Goal: Information Seeking & Learning: Find specific page/section

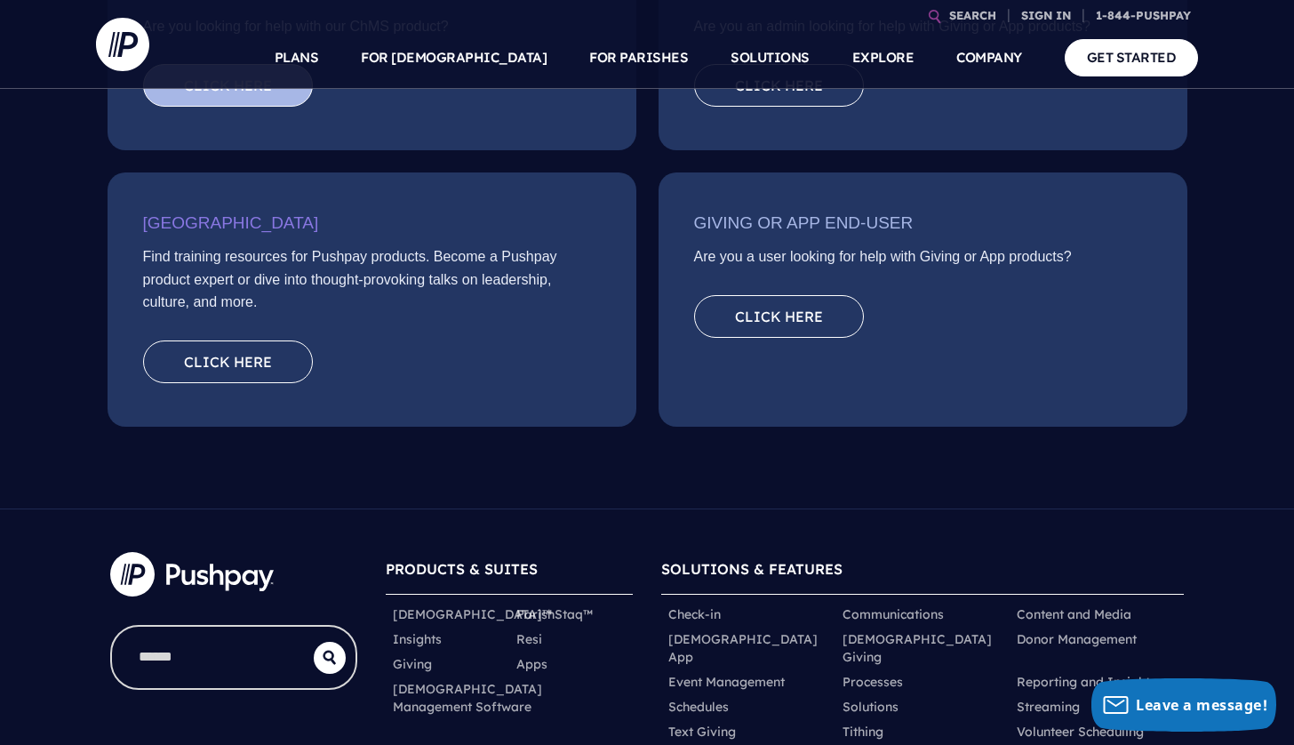
scroll to position [559, 0]
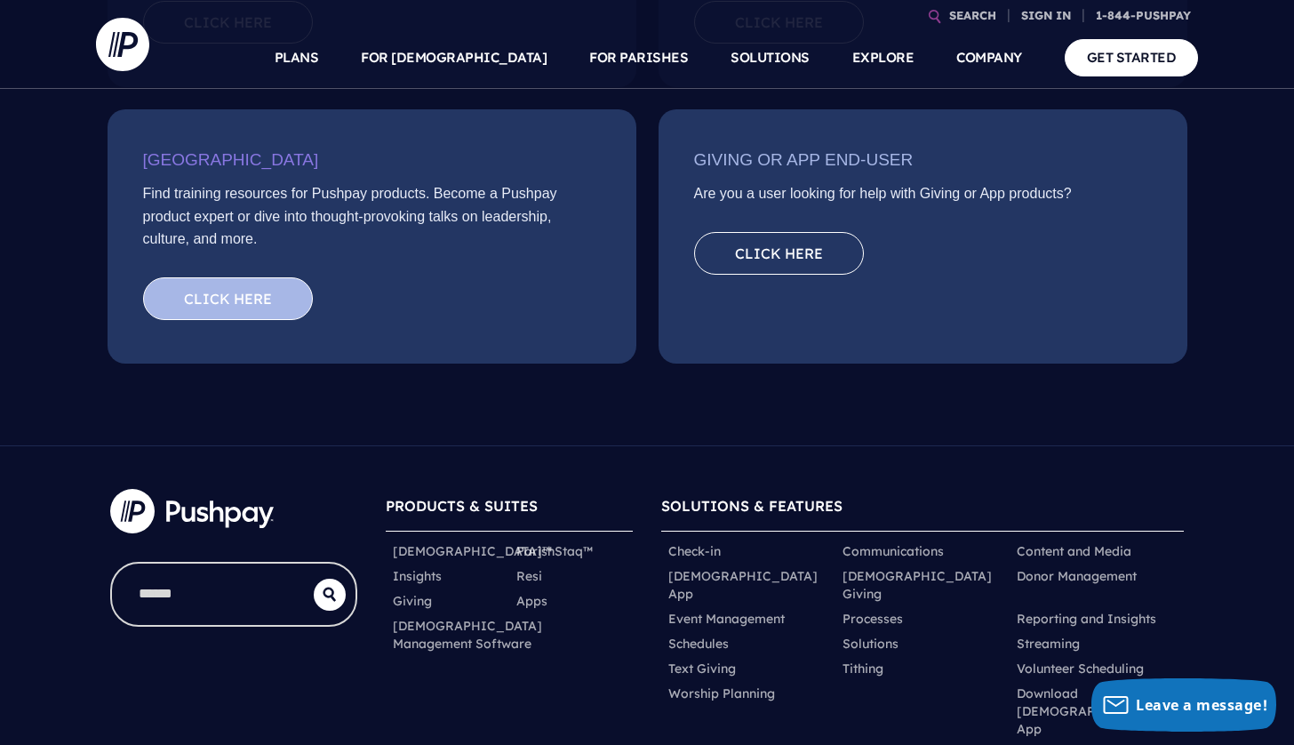
click at [282, 294] on link "Click here" at bounding box center [228, 298] width 170 height 43
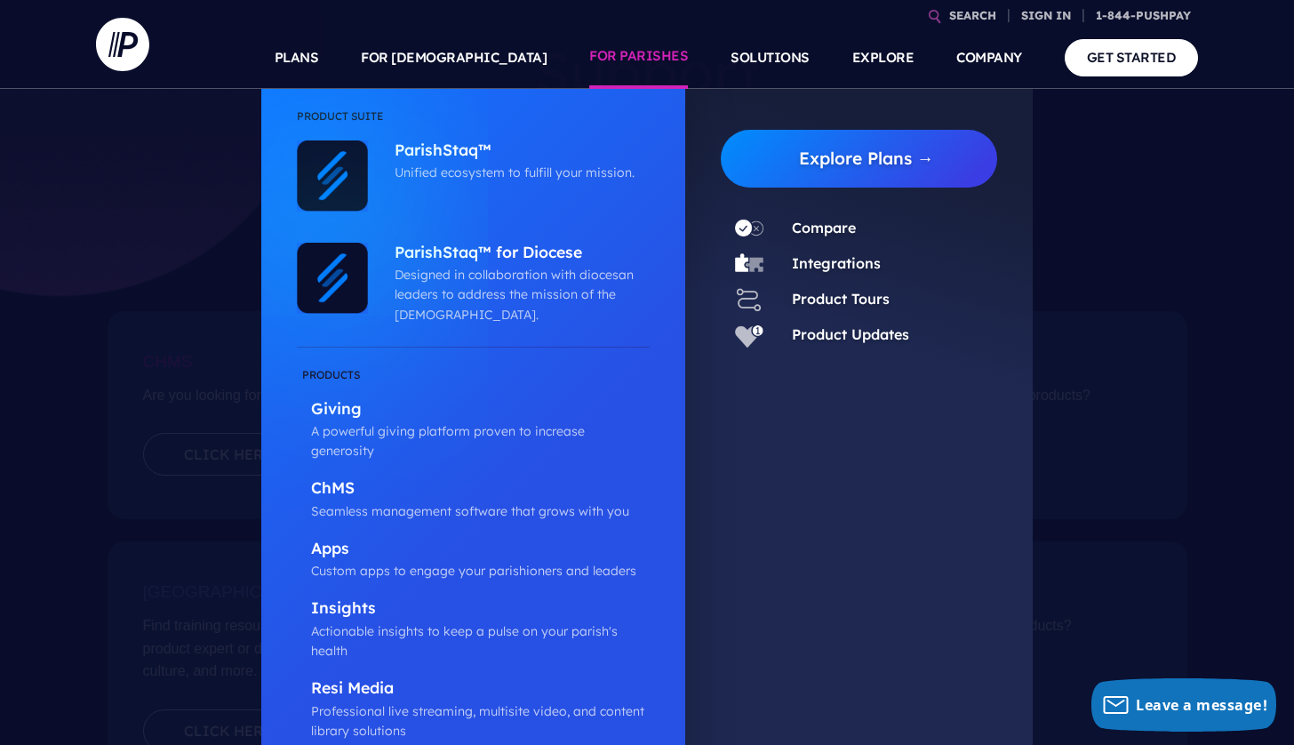
scroll to position [0, 0]
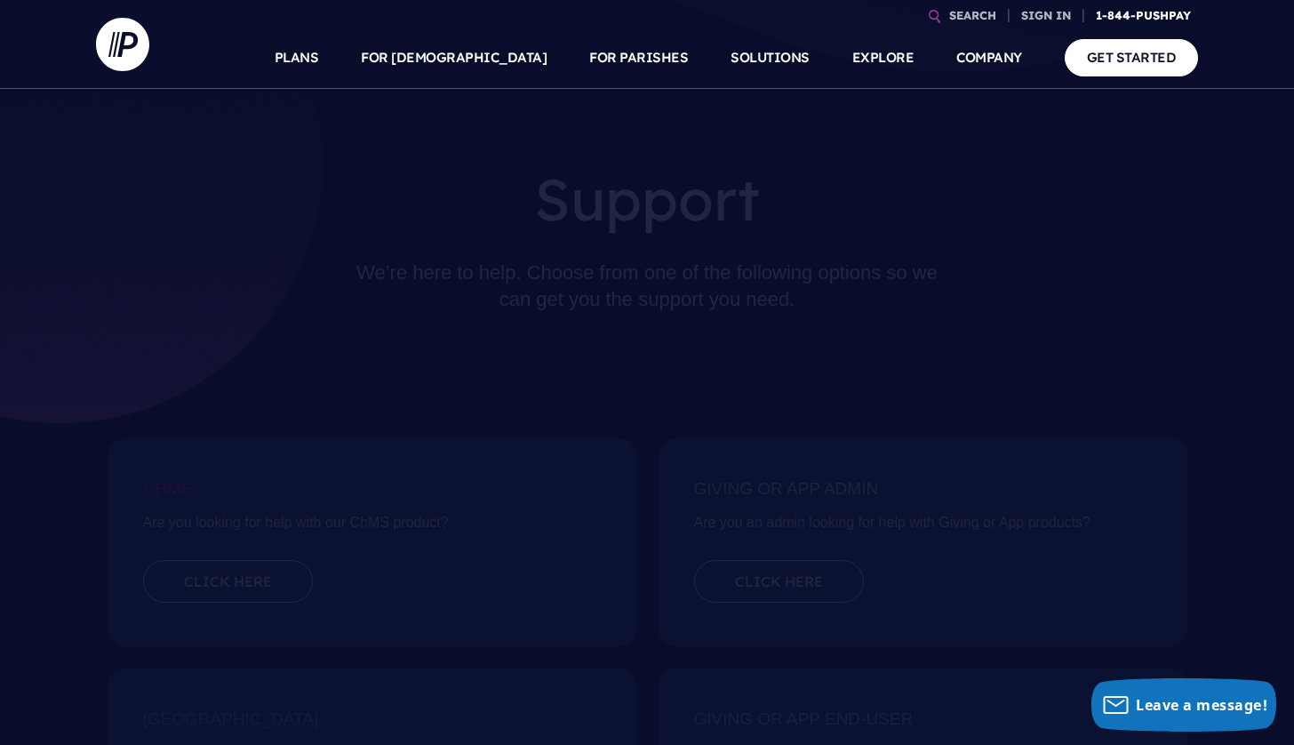
click at [1129, 20] on link "1-844-PUSHPAY" at bounding box center [1143, 15] width 109 height 31
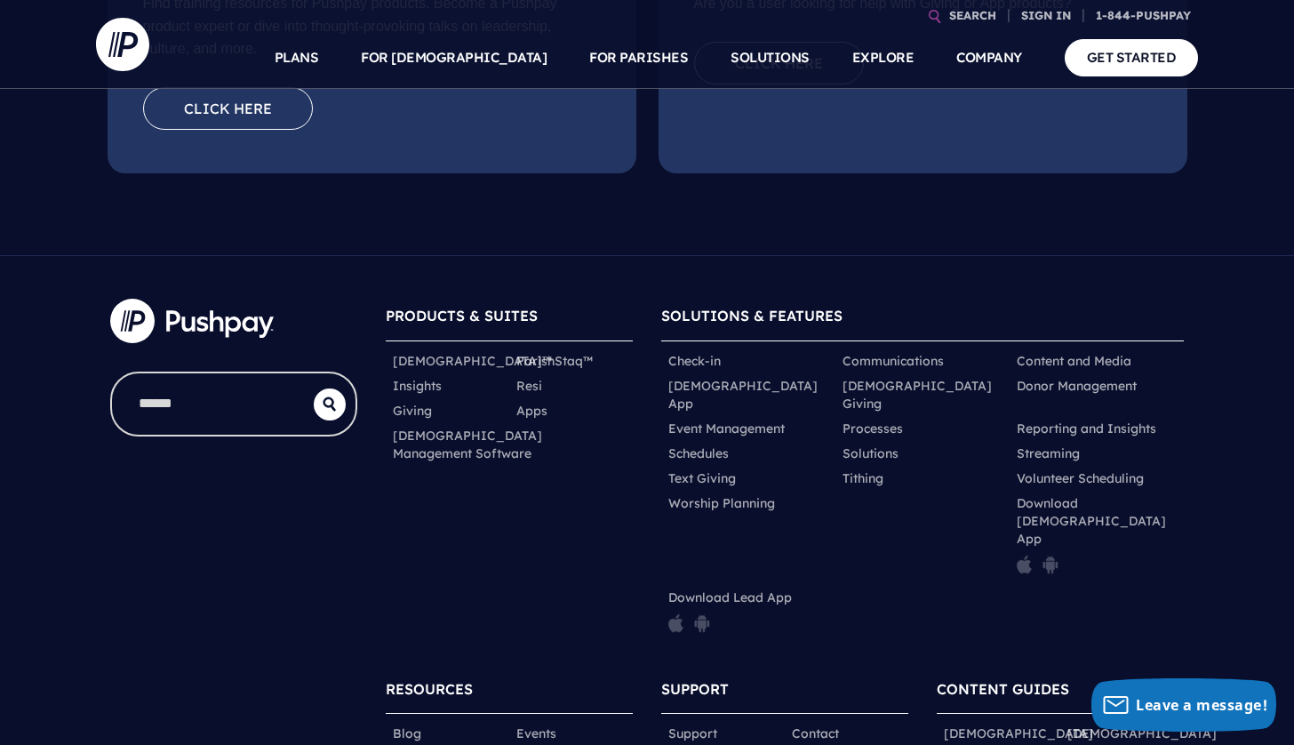
scroll to position [753, 0]
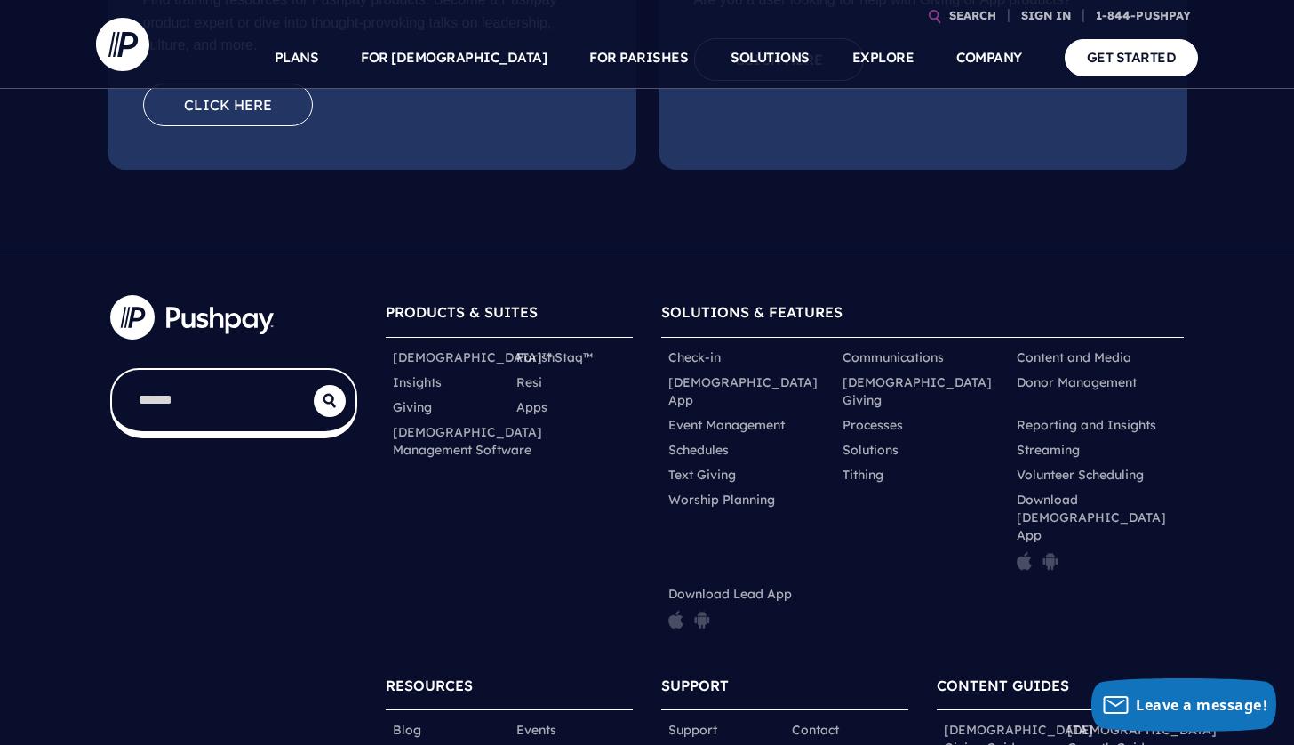
click at [313, 409] on input "search" at bounding box center [213, 400] width 202 height 61
click at [334, 399] on icon "submit" at bounding box center [330, 401] width 32 height 14
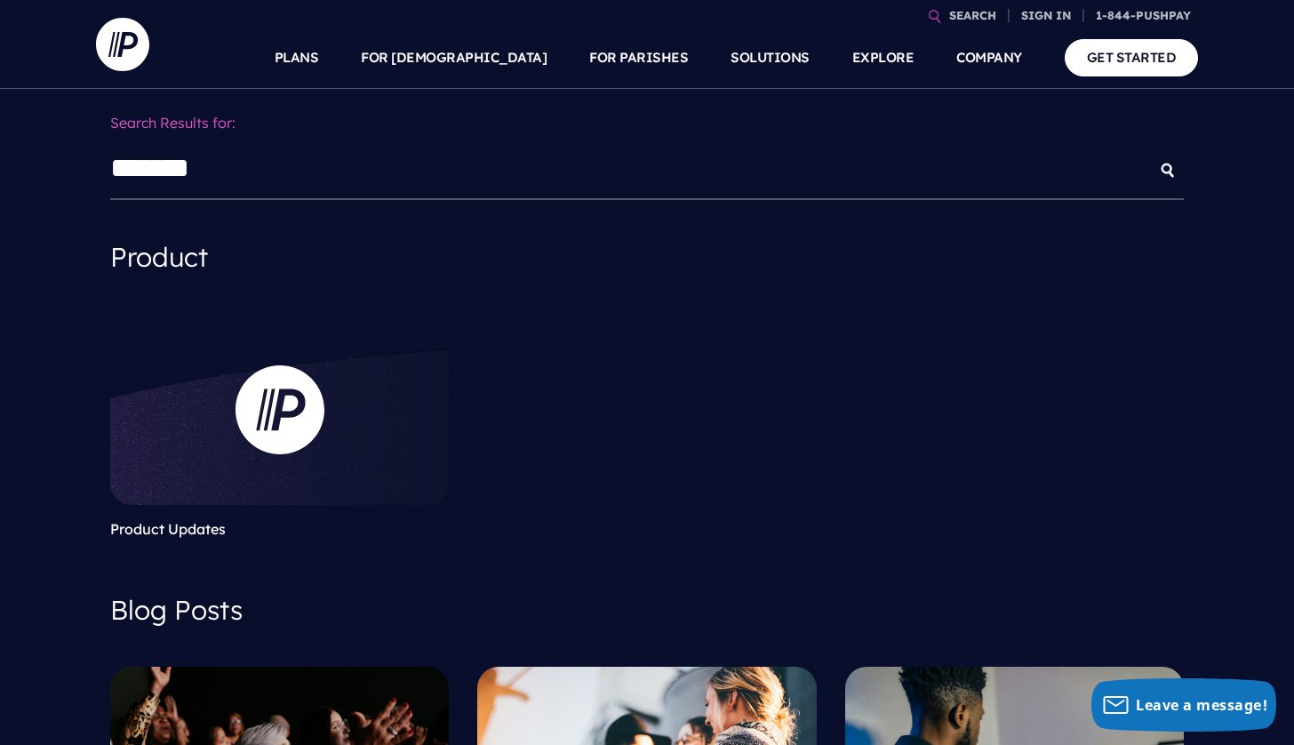
type input "*******"
click at [1152, 155] on button "submit" at bounding box center [1168, 171] width 32 height 32
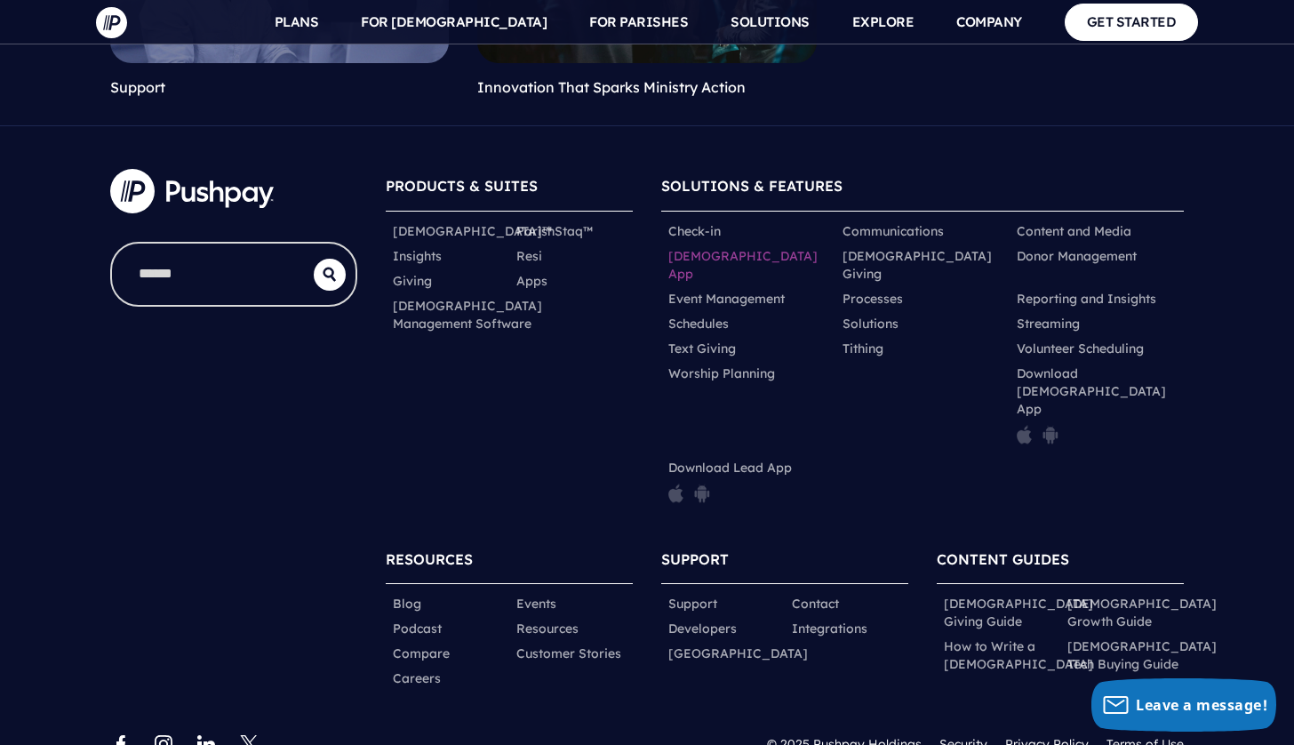
scroll to position [4839, 0]
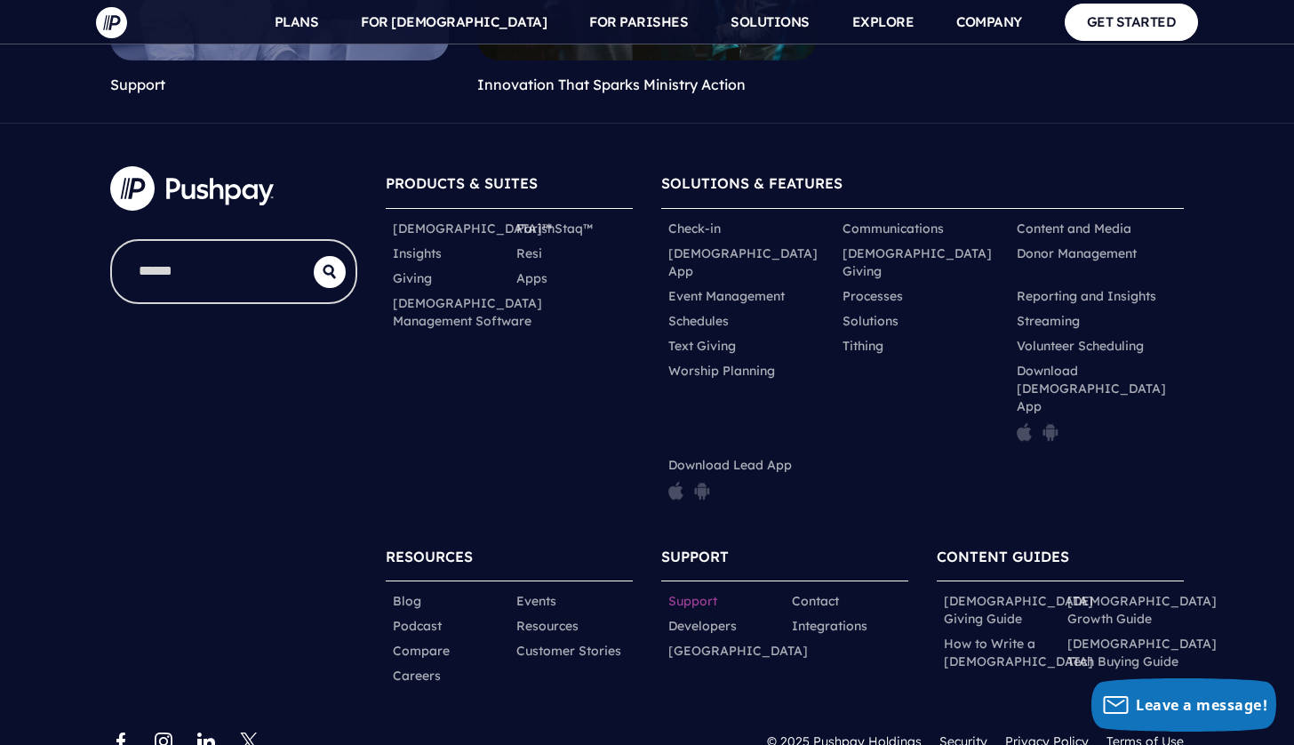
click at [698, 592] on link "Support" at bounding box center [692, 601] width 49 height 18
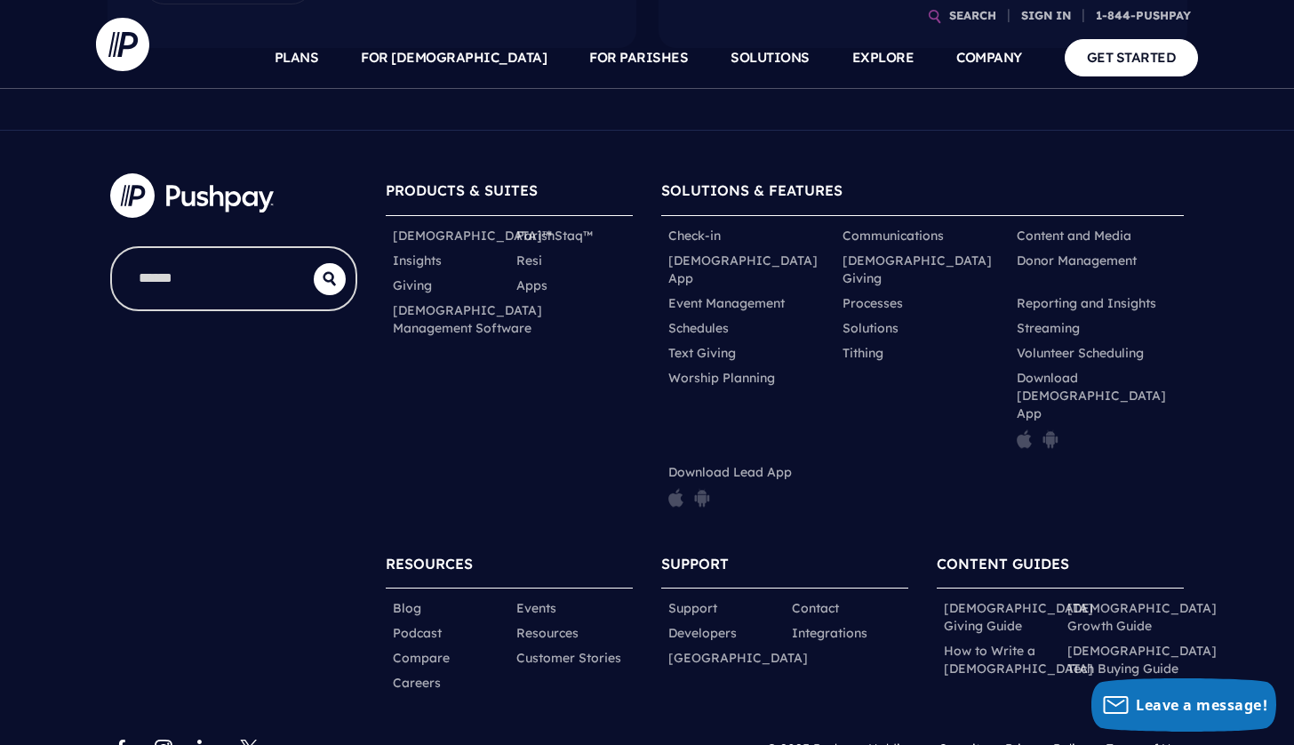
scroll to position [882, 0]
